Goal: Navigation & Orientation: Find specific page/section

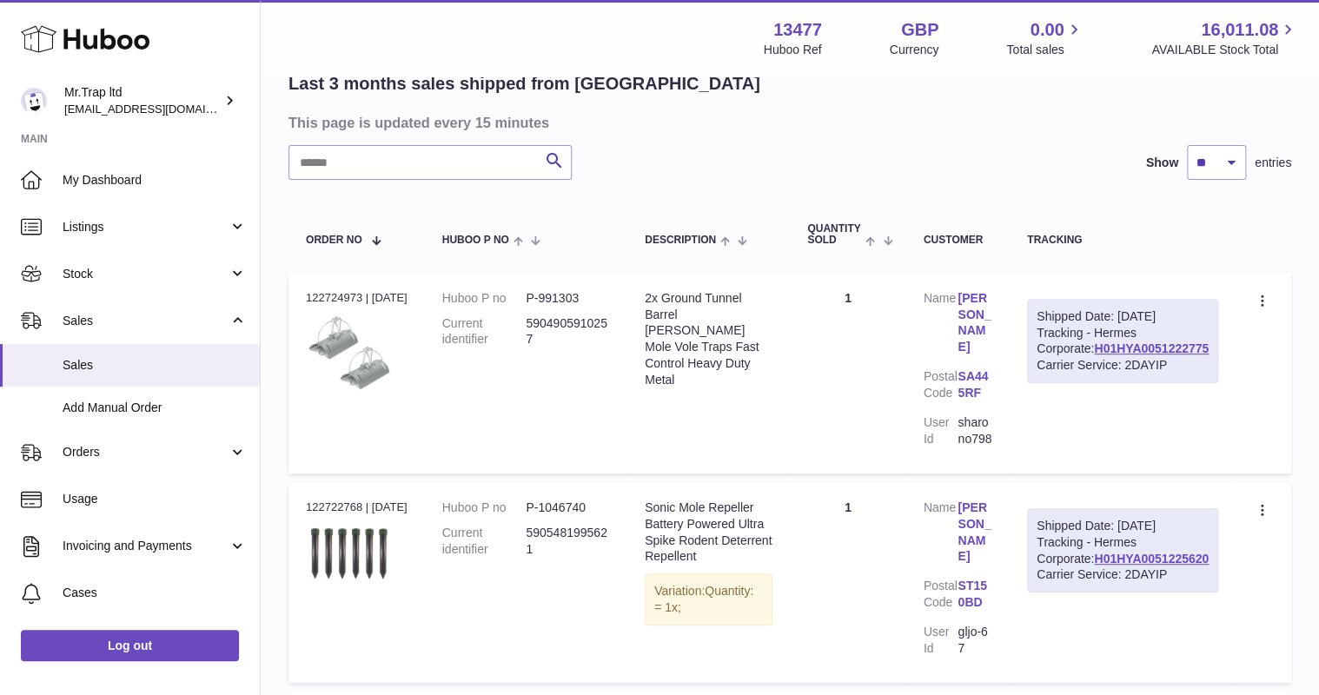
click at [94, 28] on icon at bounding box center [85, 39] width 129 height 35
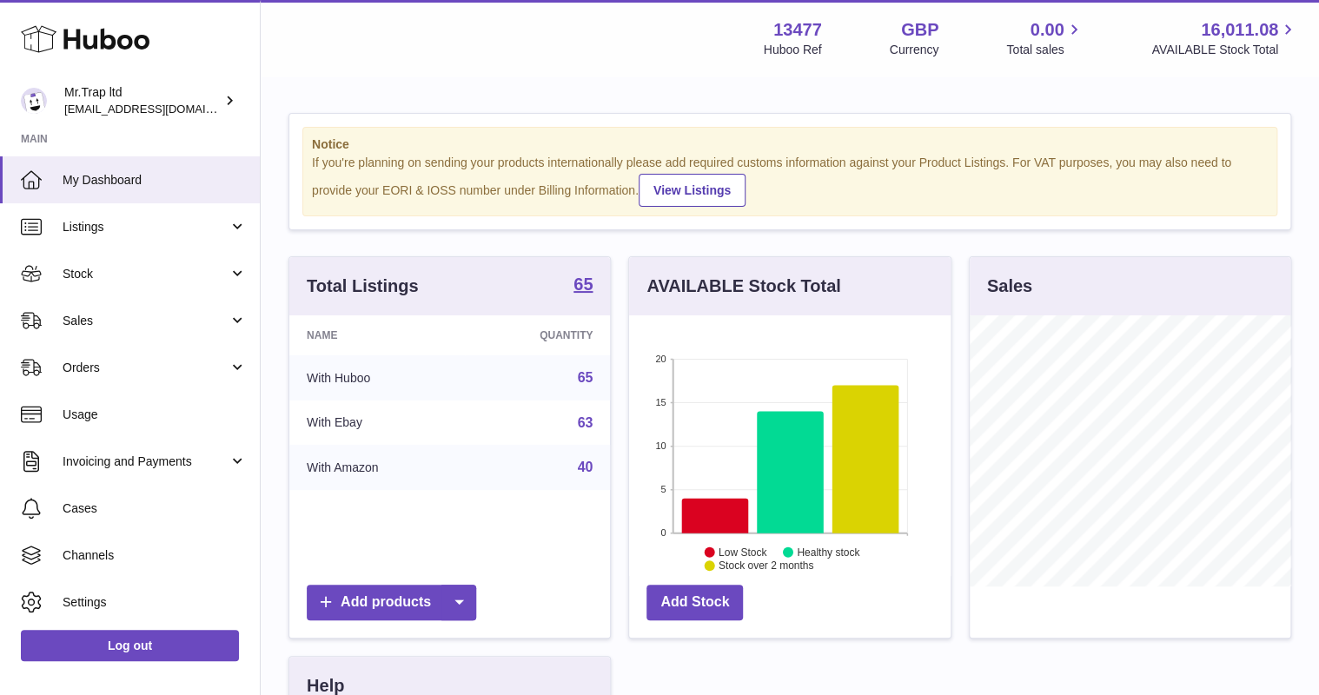
scroll to position [271, 321]
click at [80, 313] on span "Sales" at bounding box center [146, 321] width 166 height 17
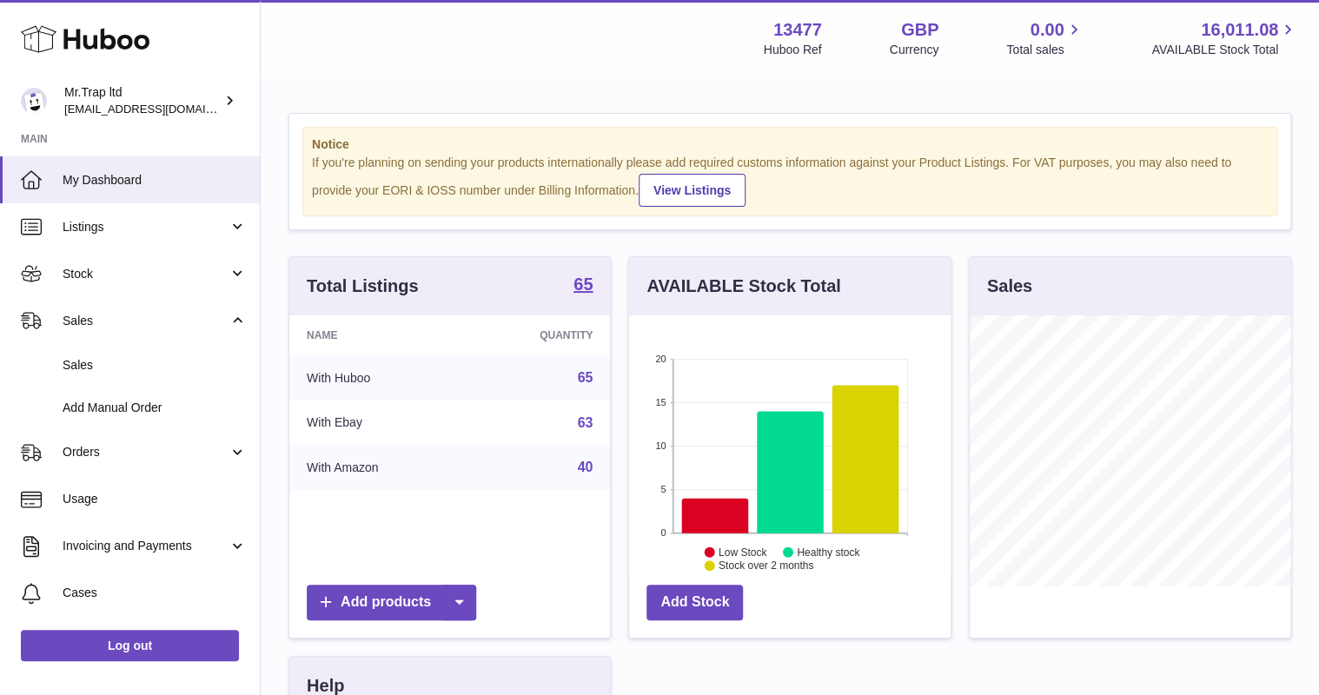
click at [107, 346] on link "Sales" at bounding box center [130, 365] width 260 height 43
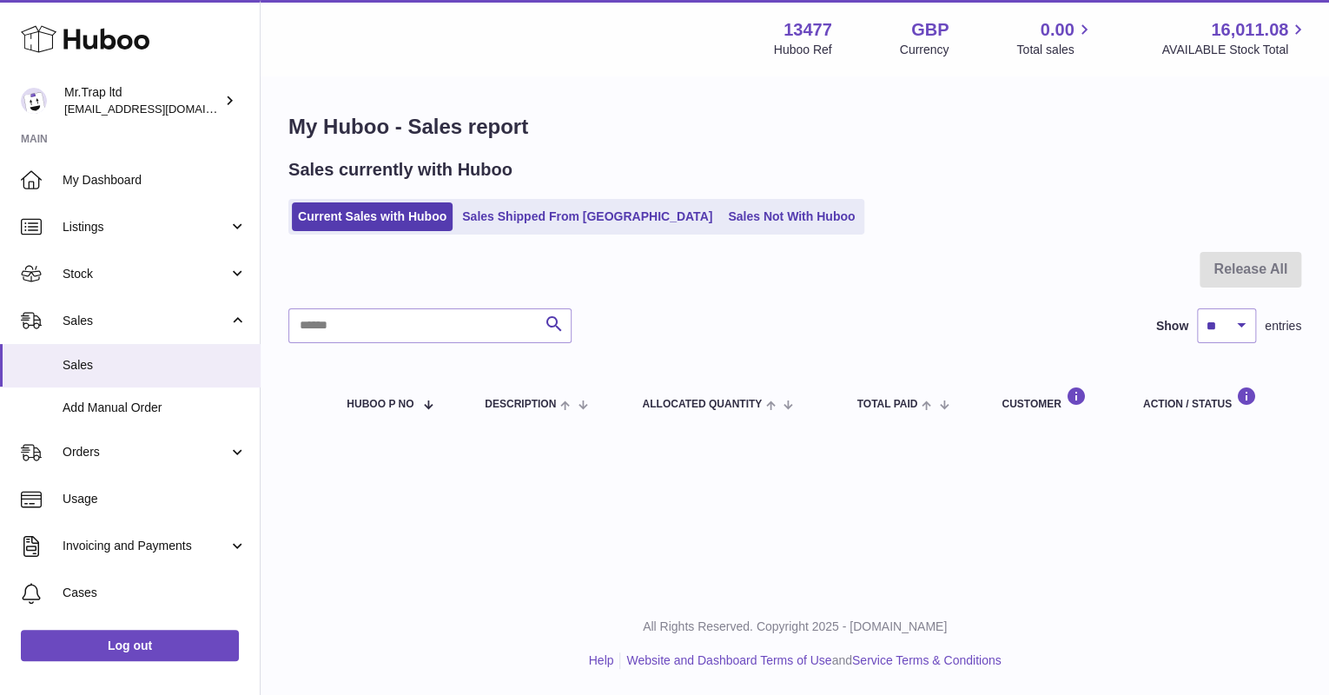
click at [722, 222] on link "Sales Not With Huboo" at bounding box center [791, 216] width 139 height 29
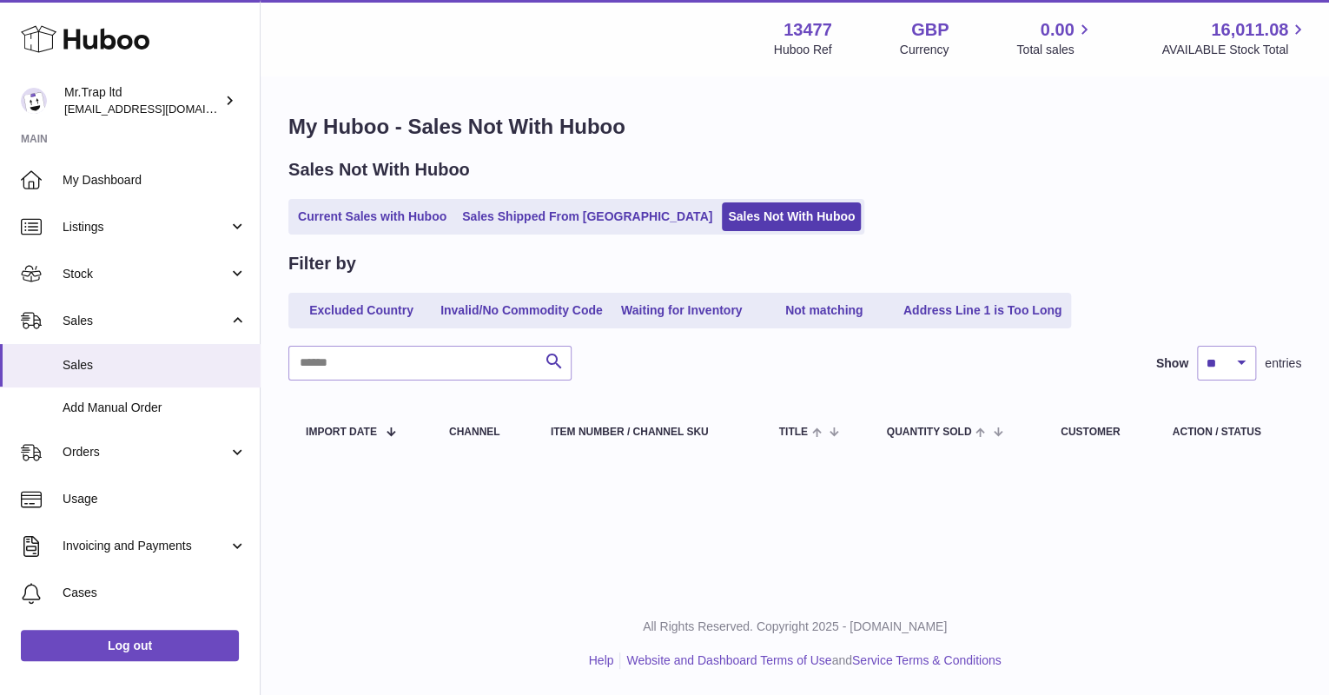
click at [535, 223] on link "Sales Shipped From [GEOGRAPHIC_DATA]" at bounding box center [587, 216] width 262 height 29
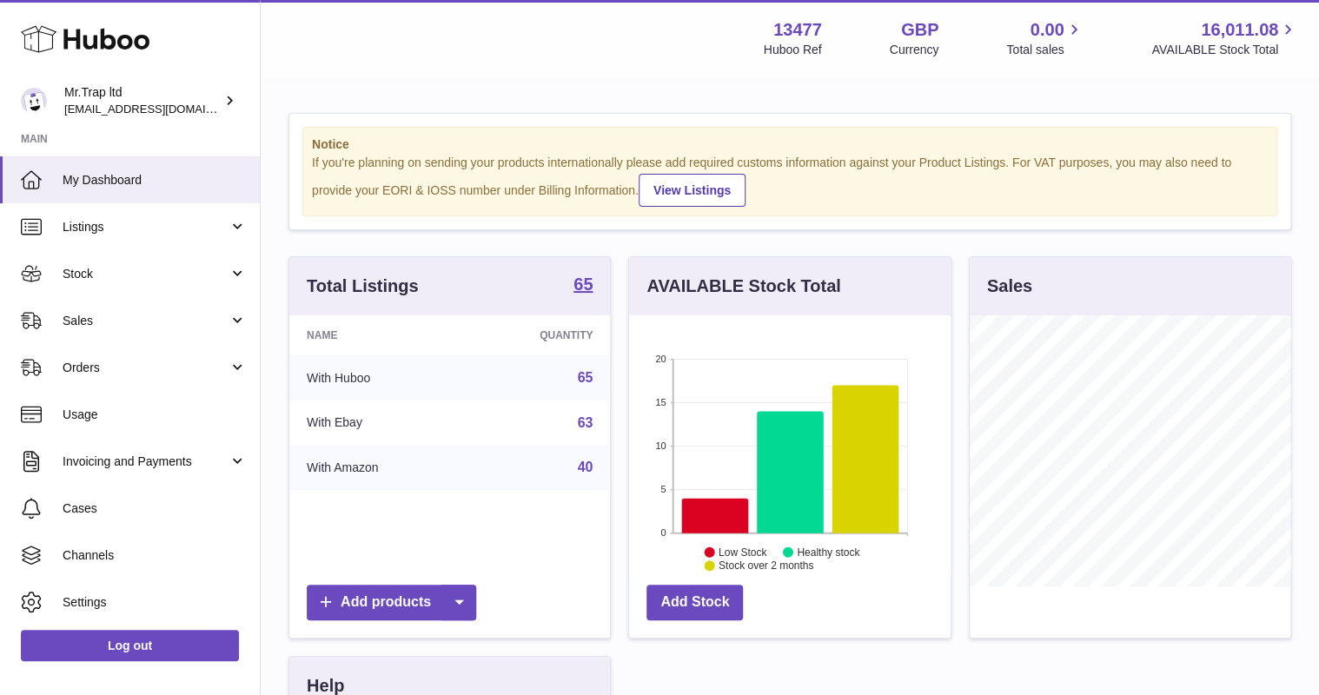
scroll to position [271, 321]
click at [97, 319] on span "Sales" at bounding box center [146, 321] width 166 height 17
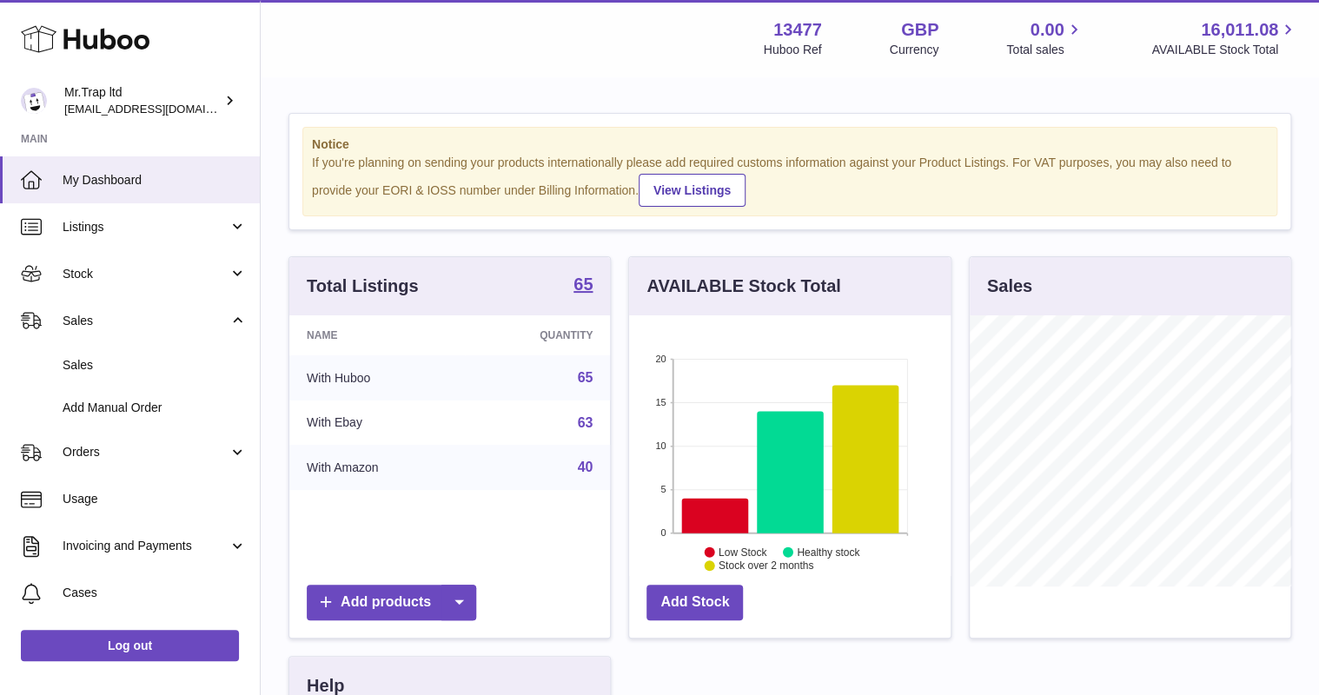
click at [113, 354] on link "Sales" at bounding box center [130, 365] width 260 height 43
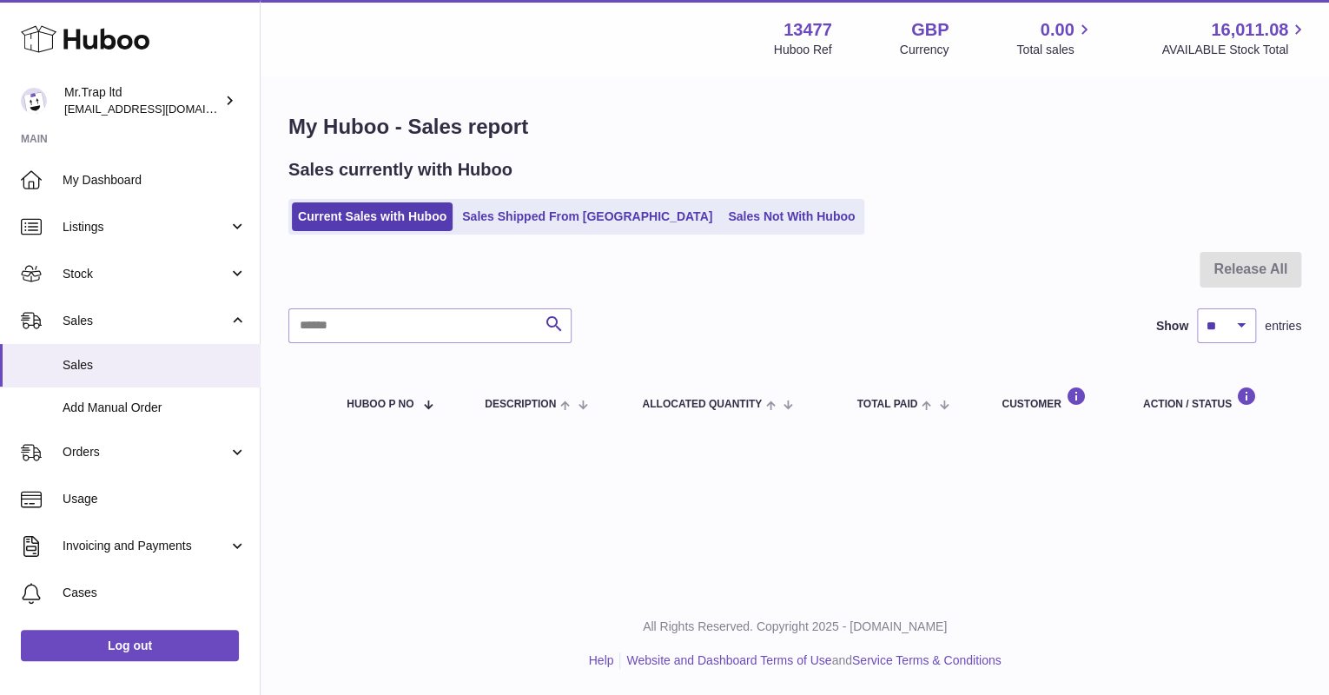
click at [722, 222] on link "Sales Not With Huboo" at bounding box center [791, 216] width 139 height 29
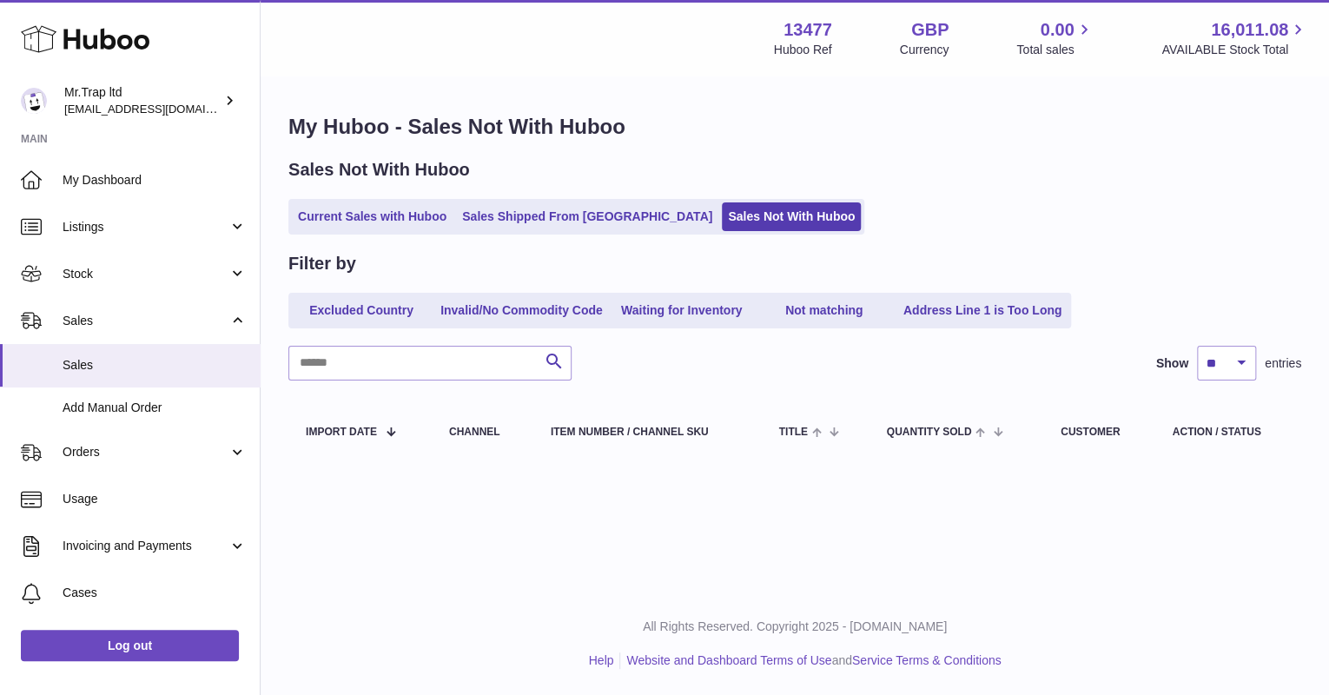
click at [1294, 30] on icon at bounding box center [1298, 30] width 20 height 20
click at [1302, 33] on icon at bounding box center [1298, 30] width 20 height 20
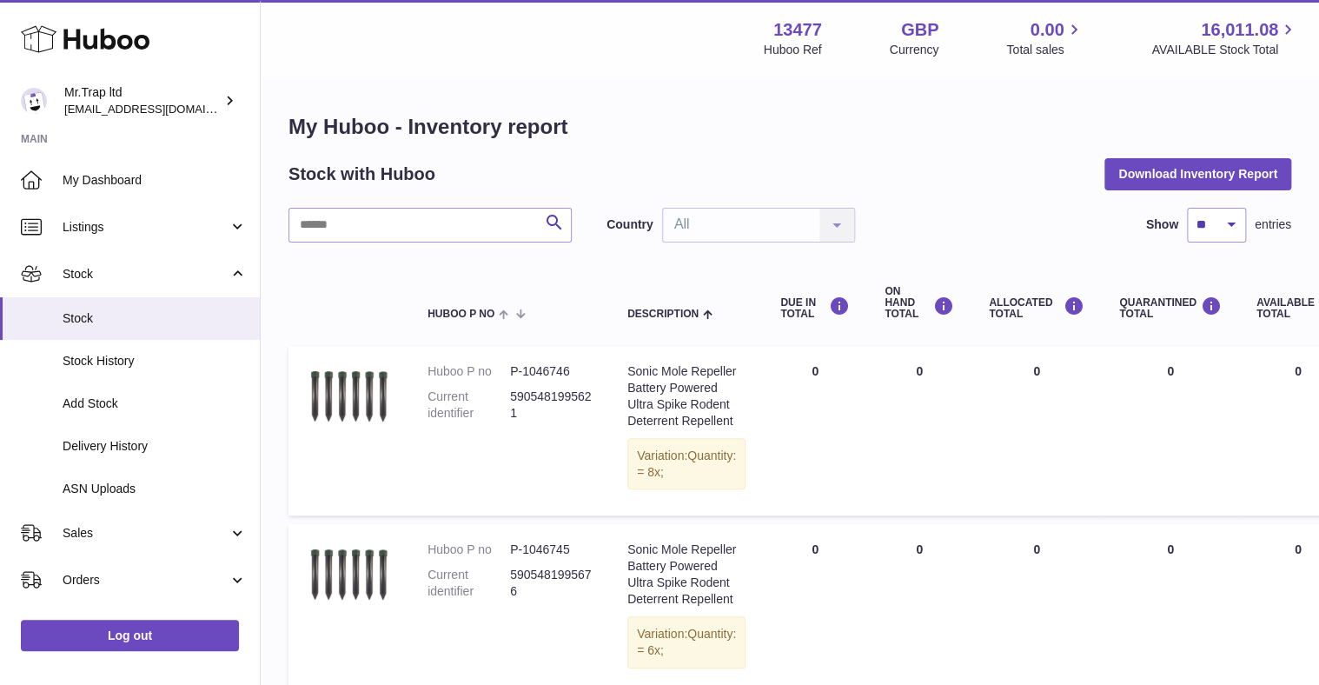
click at [103, 222] on span "Listings" at bounding box center [146, 227] width 166 height 17
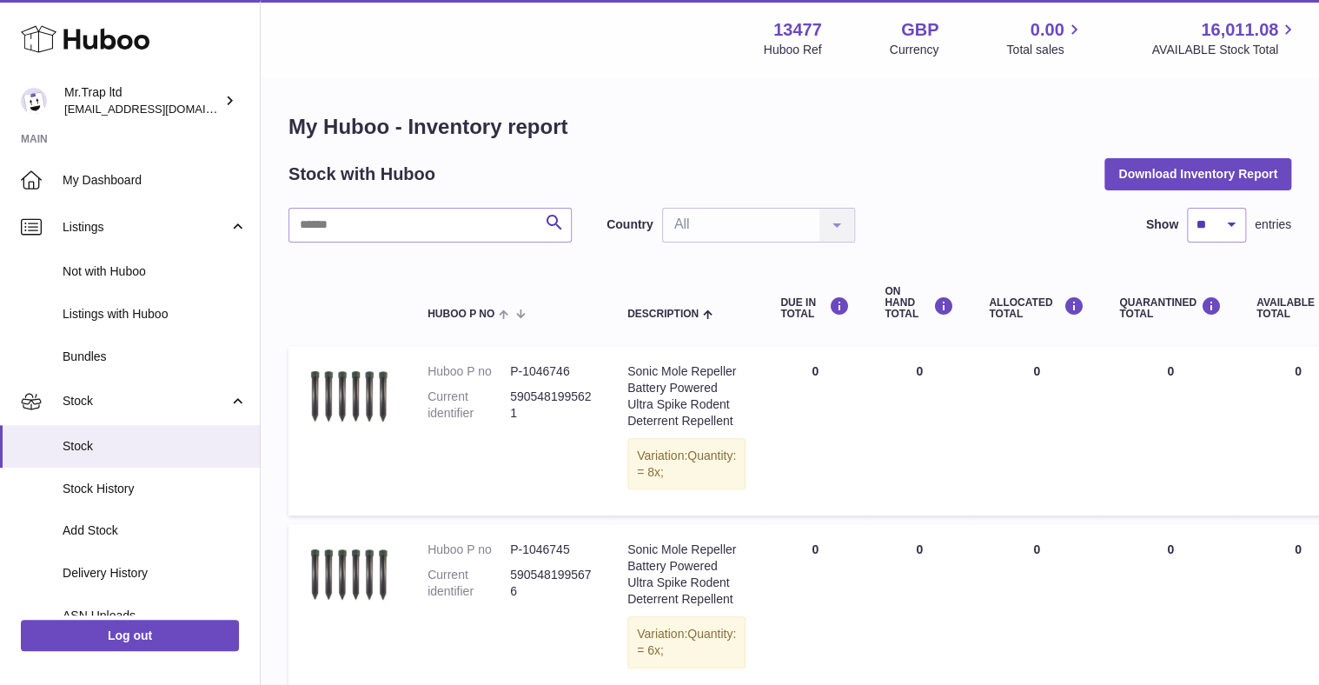
click at [128, 311] on span "Listings with Huboo" at bounding box center [155, 314] width 184 height 17
